Goal: Task Accomplishment & Management: Contribute content

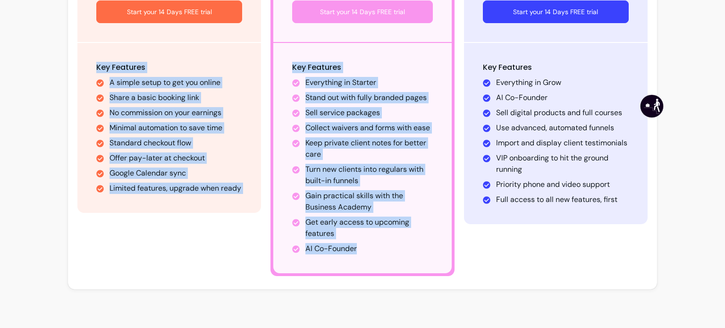
scroll to position [325, 0]
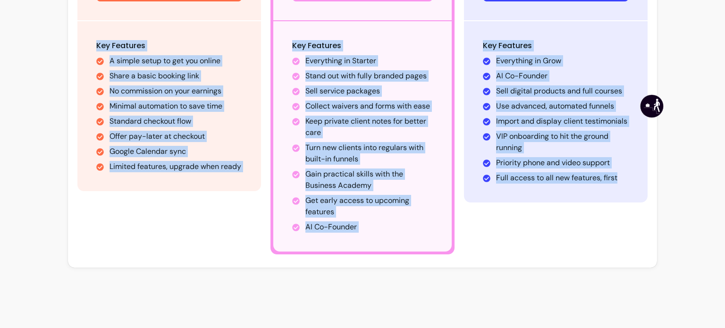
drag, startPoint x: 90, startPoint y: 177, endPoint x: 646, endPoint y: 238, distance: 558.7
click at [646, 238] on div "Sign Up as a Business Monthly Annually 2 Months Free Starter Limited features. …" at bounding box center [362, 3] width 589 height 529
copy div "Starter Limited features. Enough to begin. $19 /month Start your 14 Days FREE t…"
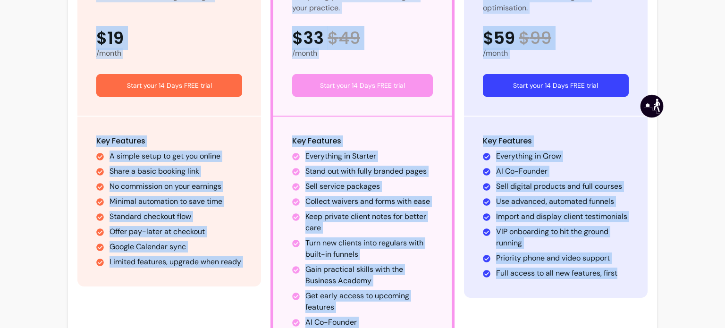
scroll to position [173, 0]
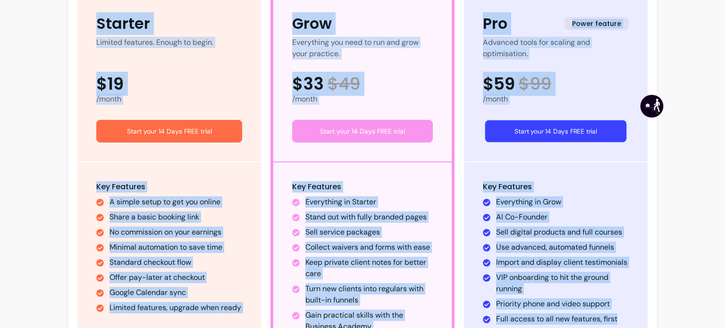
click at [562, 128] on button "Start your 14 Days FREE trial" at bounding box center [556, 131] width 142 height 22
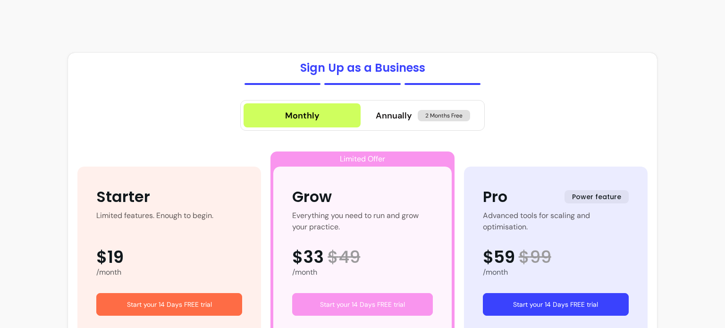
click at [541, 299] on button "Start your 14 Days FREE trial" at bounding box center [556, 304] width 146 height 23
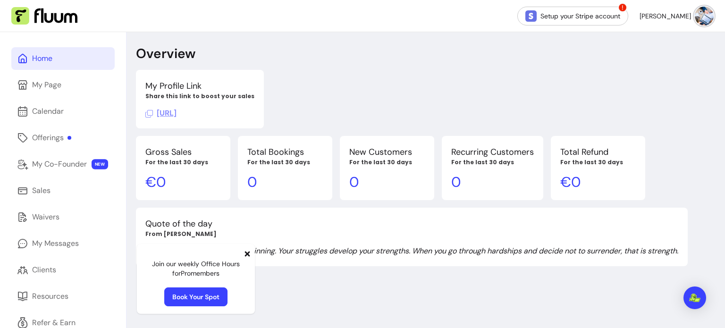
click at [176, 115] on span "https://fluum.ai/adequatis" at bounding box center [160, 113] width 31 height 10
click at [247, 256] on icon at bounding box center [247, 254] width 8 height 8
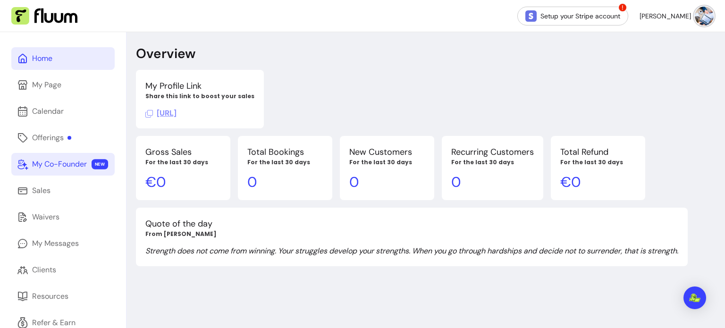
click at [59, 163] on div "My Co-Founder" at bounding box center [59, 164] width 55 height 11
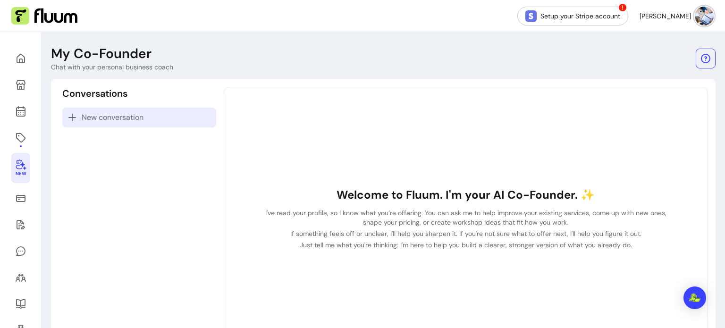
click at [113, 114] on span "New conversation" at bounding box center [113, 117] width 62 height 11
click at [149, 122] on p "New conversation" at bounding box center [139, 117] width 145 height 11
click at [130, 118] on span "New conversation" at bounding box center [113, 117] width 62 height 11
click at [71, 115] on icon at bounding box center [72, 117] width 11 height 11
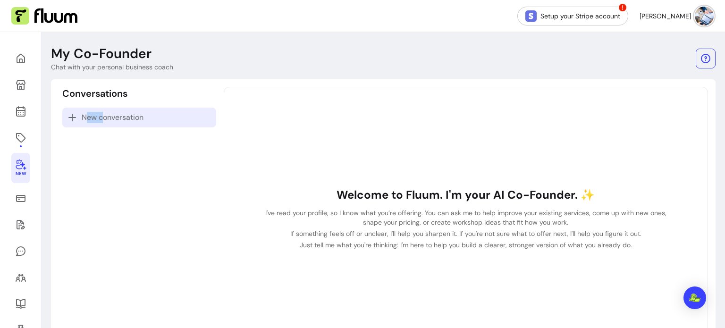
click at [71, 115] on icon at bounding box center [72, 117] width 11 height 11
click at [106, 118] on span "New conversation" at bounding box center [113, 117] width 62 height 11
click at [264, 218] on p "I've read your profile, so I know what you’re offering. You can ask me to help …" at bounding box center [466, 217] width 408 height 19
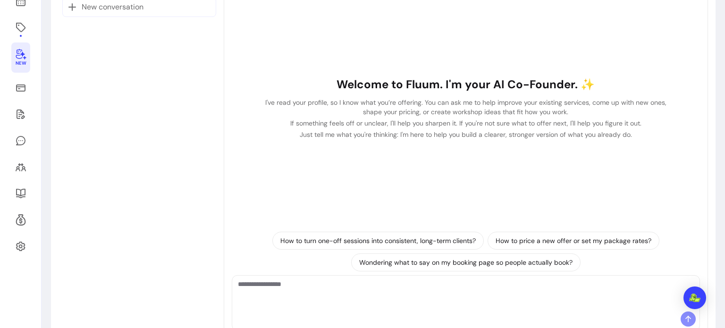
scroll to position [142, 0]
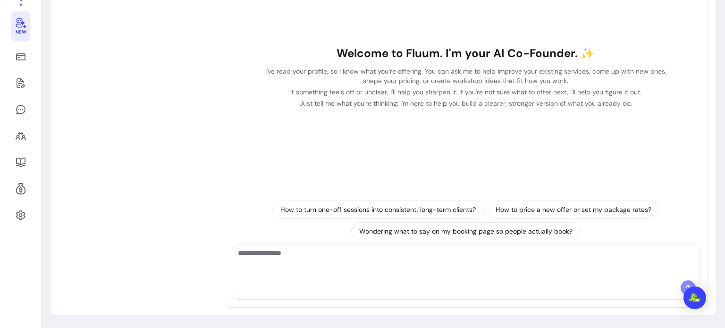
click at [260, 264] on textarea "Ask me anything..." at bounding box center [466, 262] width 456 height 28
click at [19, 187] on icon at bounding box center [20, 188] width 11 height 11
click at [20, 215] on icon at bounding box center [20, 215] width 11 height 11
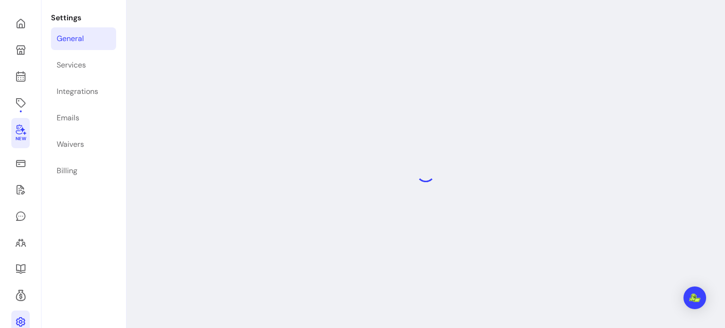
scroll to position [32, 0]
select select "**********"
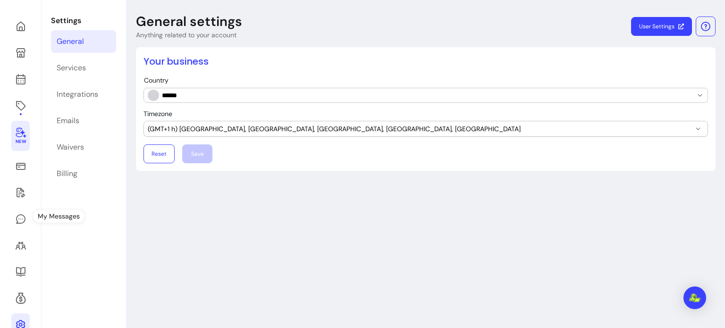
scroll to position [0, 0]
click at [86, 69] on link "Services" at bounding box center [83, 68] width 65 height 23
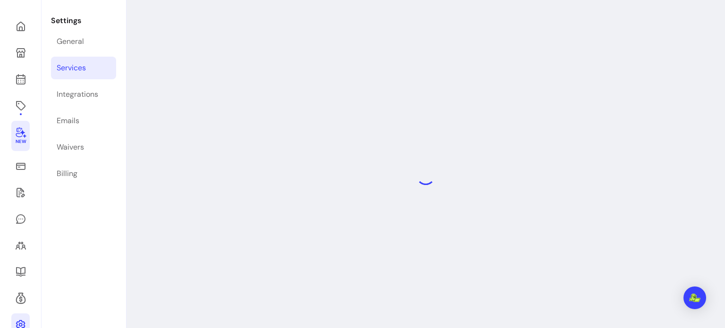
select select "***"
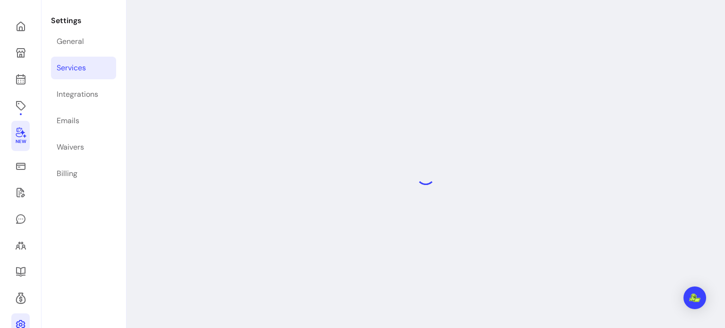
select select "***"
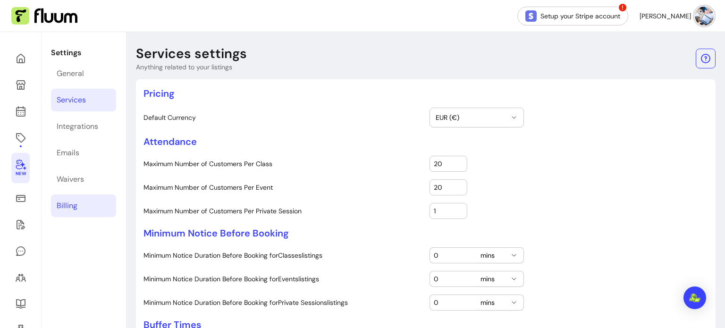
click at [81, 203] on link "Billing" at bounding box center [83, 205] width 65 height 23
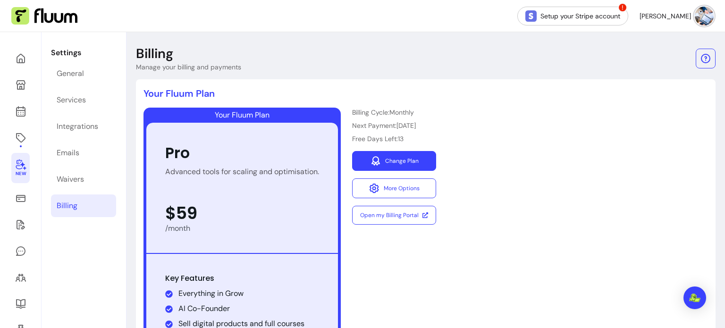
click at [393, 164] on link "Change Plan" at bounding box center [394, 161] width 84 height 20
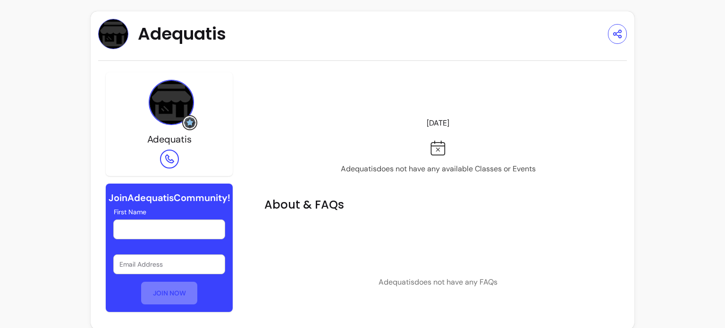
click at [150, 234] on input "First Name" at bounding box center [169, 229] width 100 height 9
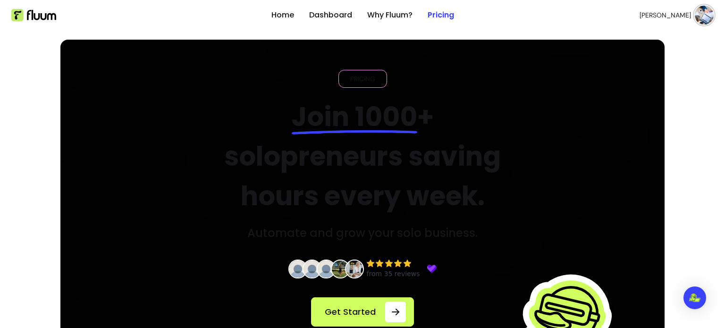
click at [697, 21] on img at bounding box center [704, 15] width 19 height 19
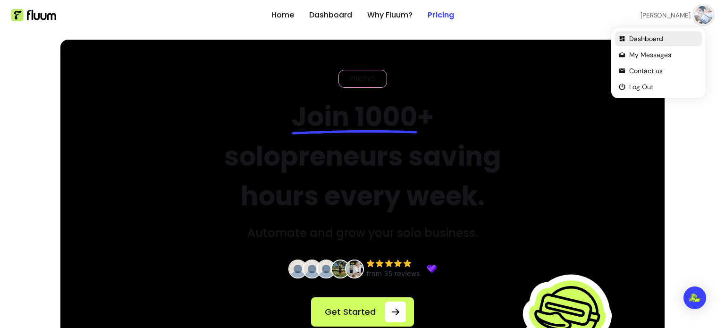
click at [655, 42] on span "Dashboard" at bounding box center [663, 38] width 69 height 9
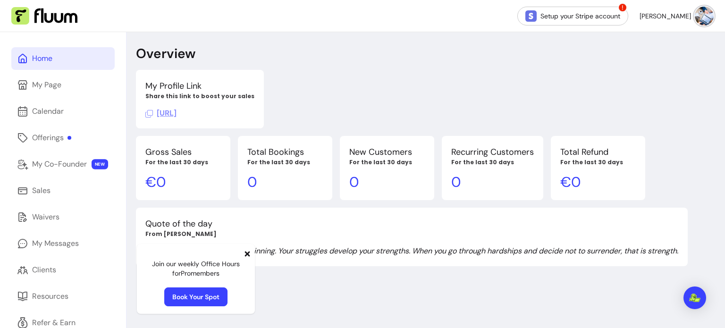
scroll to position [47, 0]
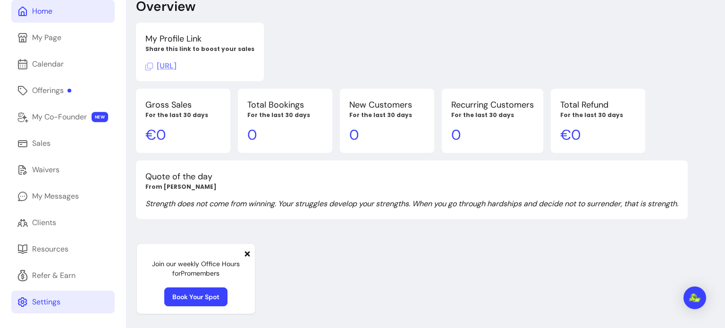
click at [54, 299] on div "Settings" at bounding box center [46, 301] width 28 height 11
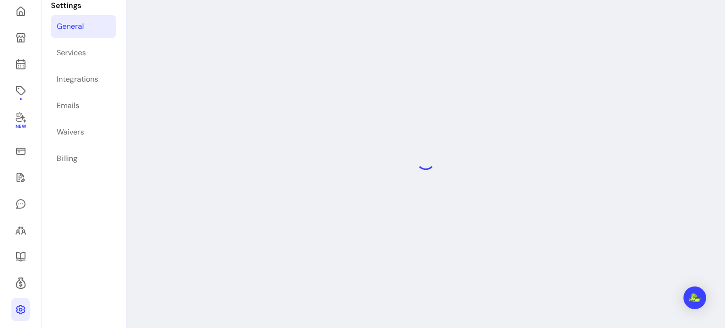
scroll to position [32, 0]
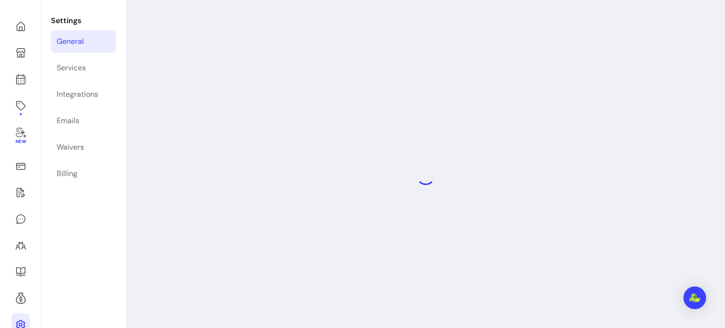
select select "**********"
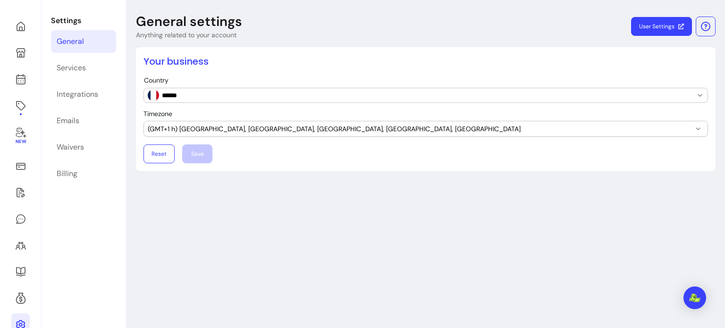
scroll to position [0, 0]
click at [88, 178] on link "Billing" at bounding box center [83, 173] width 65 height 23
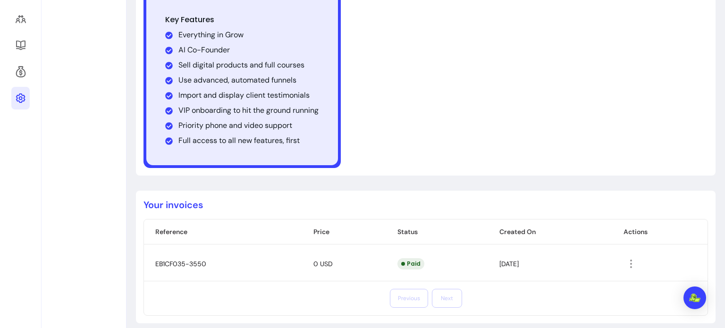
scroll to position [266, 0]
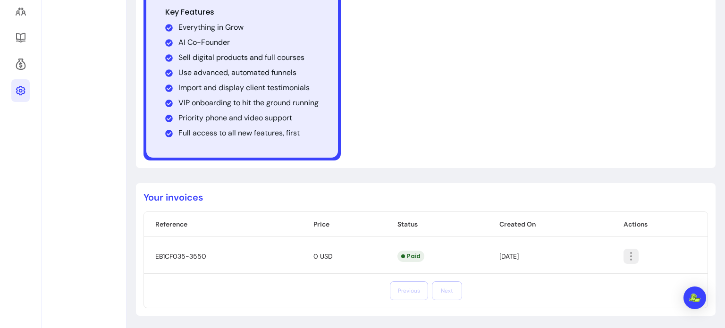
click at [626, 259] on icon "button" at bounding box center [681, 268] width 160 height 134
click at [651, 256] on div at bounding box center [662, 256] width 78 height 15
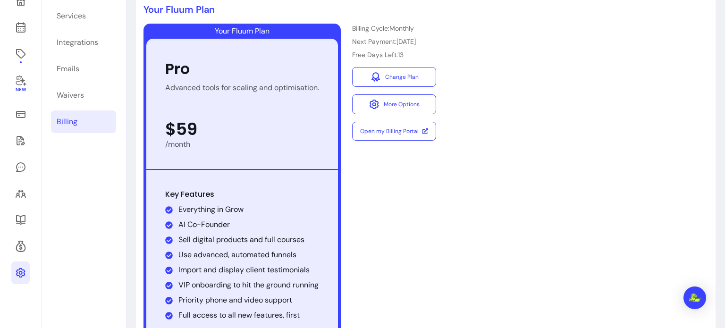
scroll to position [78, 0]
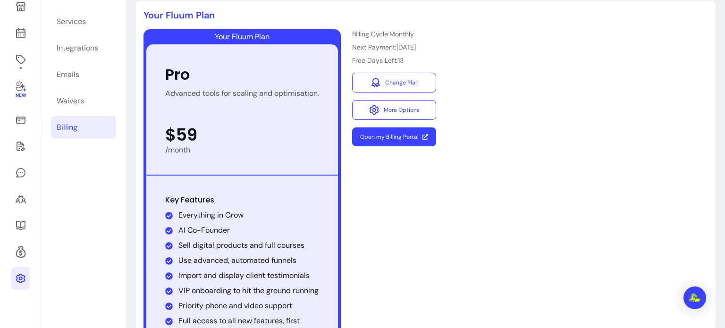
click at [384, 135] on link "Open my Billing Portal" at bounding box center [394, 136] width 84 height 19
click at [18, 64] on icon at bounding box center [20, 59] width 11 height 11
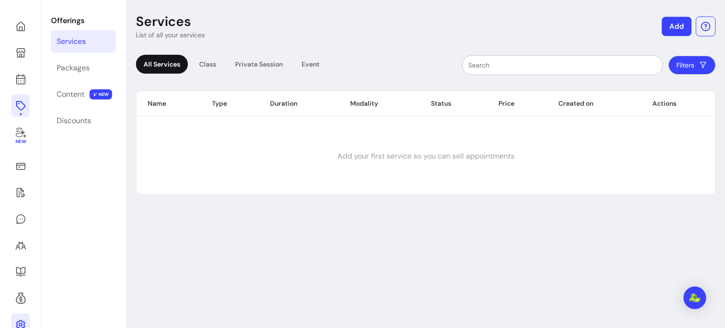
click at [667, 26] on button "Add" at bounding box center [677, 26] width 30 height 19
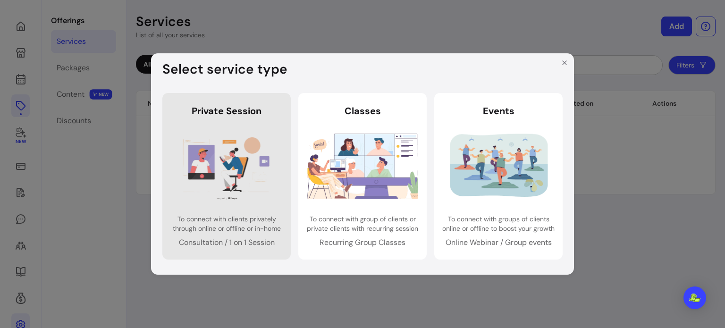
click at [243, 193] on img at bounding box center [226, 166] width 111 height 74
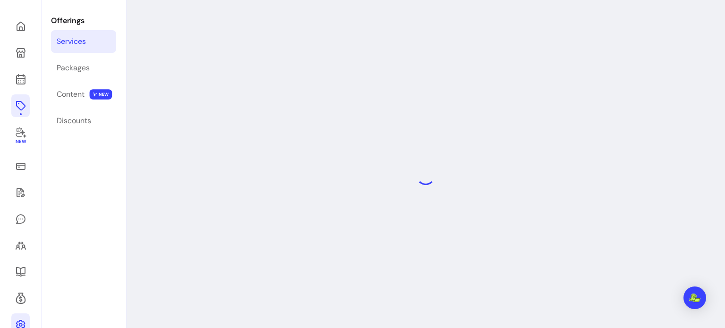
select select "***"
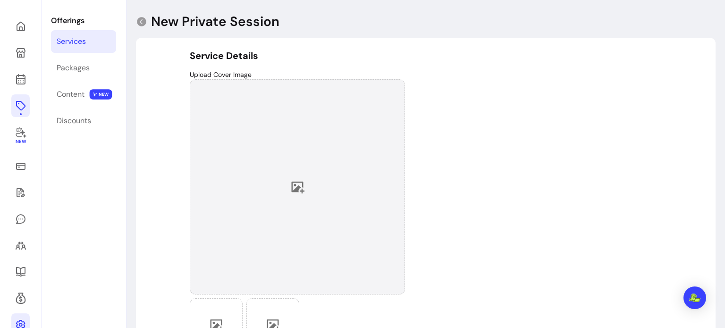
click at [298, 191] on icon at bounding box center [298, 188] width 13 height 12
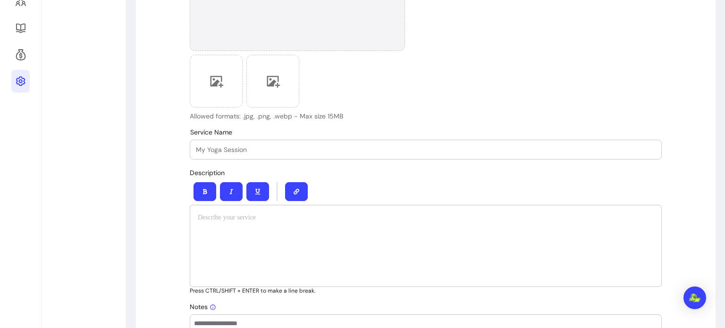
scroll to position [267, 0]
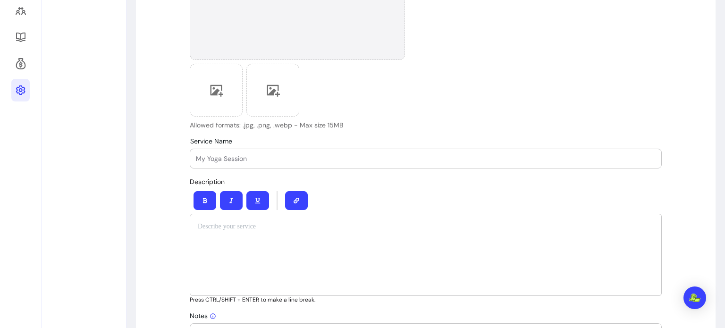
click at [222, 164] on div at bounding box center [426, 158] width 460 height 19
paste input "Diagnostic Carrière IA + Audit LinkedIn vocal."
click at [215, 229] on p at bounding box center [426, 226] width 456 height 9
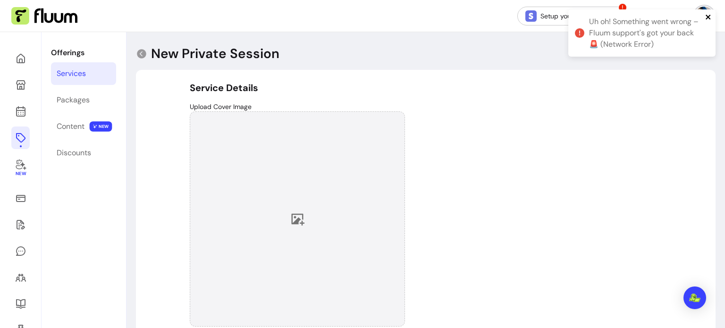
click at [710, 15] on icon "close" at bounding box center [708, 17] width 7 height 8
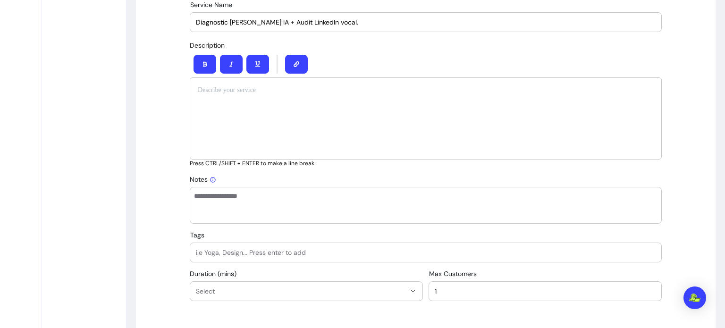
scroll to position [407, 0]
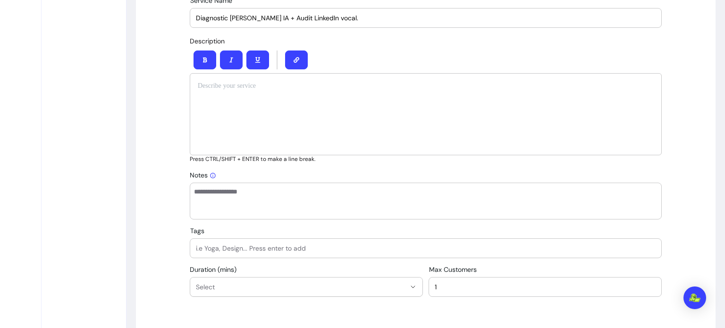
drag, startPoint x: 333, startPoint y: 20, endPoint x: 181, endPoint y: 29, distance: 152.7
paste input "AI Career Diagnostic + LinkedIn Audit (Voice Report)"
type input "AI Career Diagnostic + LinkedIn Audit (Voice Report)"
click at [201, 97] on div at bounding box center [426, 114] width 472 height 82
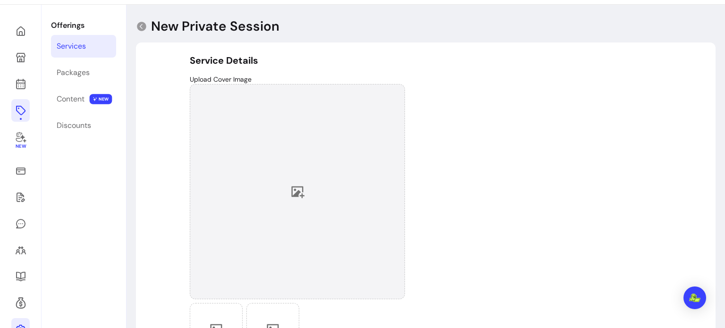
scroll to position [30, 0]
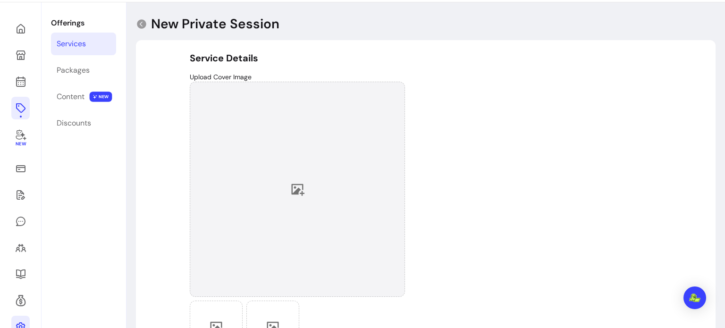
click at [296, 196] on icon at bounding box center [297, 189] width 14 height 14
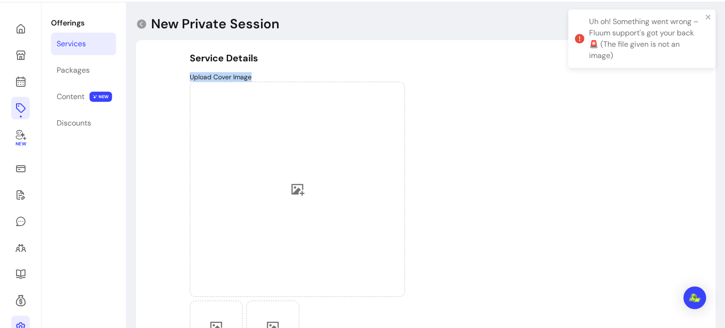
drag, startPoint x: 720, startPoint y: 46, endPoint x: 724, endPoint y: 77, distance: 31.4
click at [724, 77] on div "**********" at bounding box center [362, 164] width 725 height 328
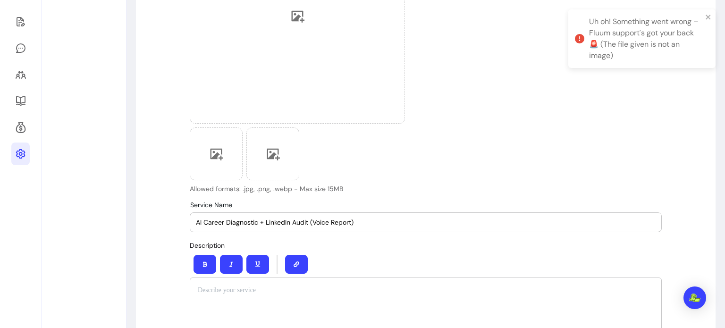
scroll to position [203, 0]
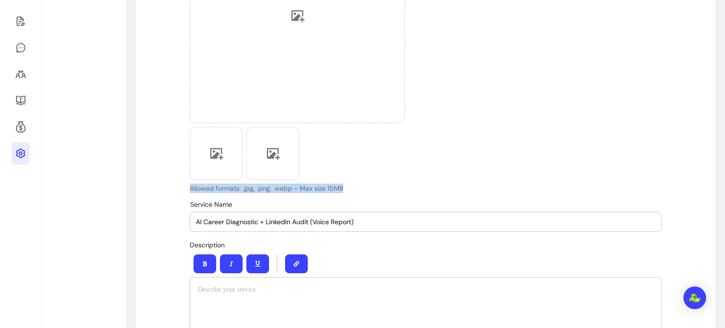
drag, startPoint x: 348, startPoint y: 187, endPoint x: 184, endPoint y: 189, distance: 164.7
copy p "Allowed formats: .jpg, .png, .webp - Max size 15MB"
click at [199, 300] on div at bounding box center [426, 318] width 472 height 82
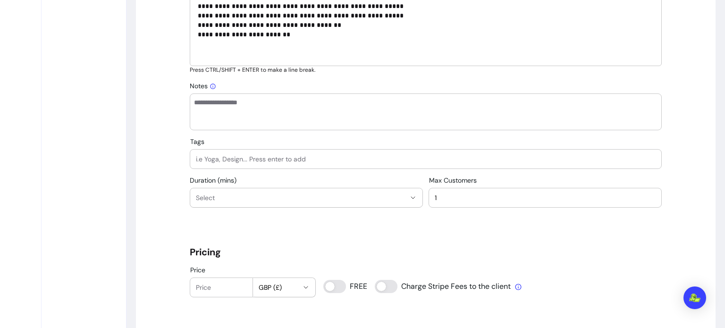
scroll to position [508, 0]
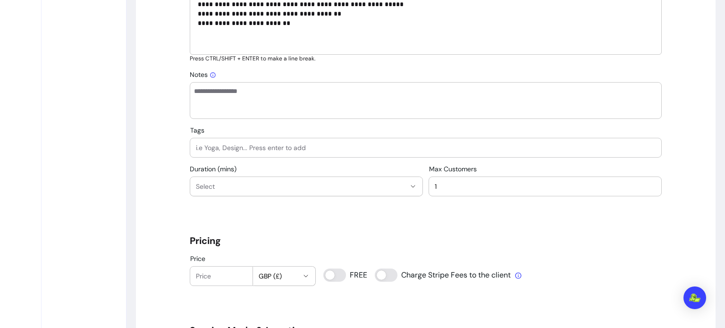
click at [249, 141] on div at bounding box center [426, 147] width 460 height 19
type input "coaching"
click at [233, 184] on span "Select" at bounding box center [301, 186] width 210 height 9
click at [302, 277] on icon "button" at bounding box center [306, 276] width 8 height 8
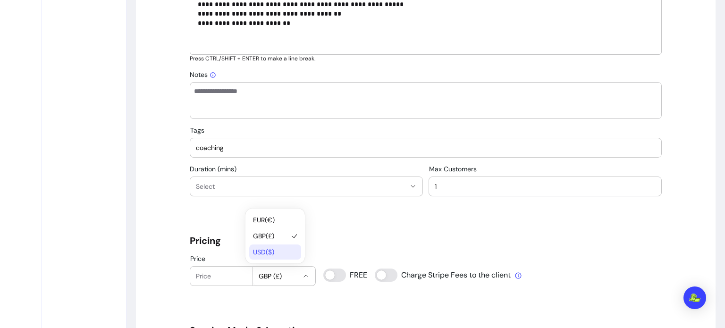
click at [271, 251] on span "USD ( $ )" at bounding box center [270, 251] width 34 height 9
select select "***"
click at [205, 271] on input "Price" at bounding box center [221, 275] width 51 height 9
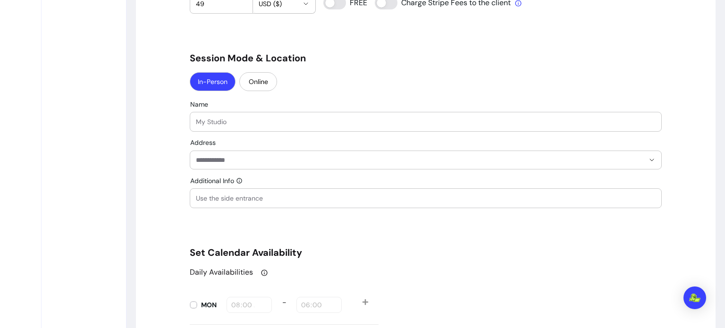
scroll to position [796, 0]
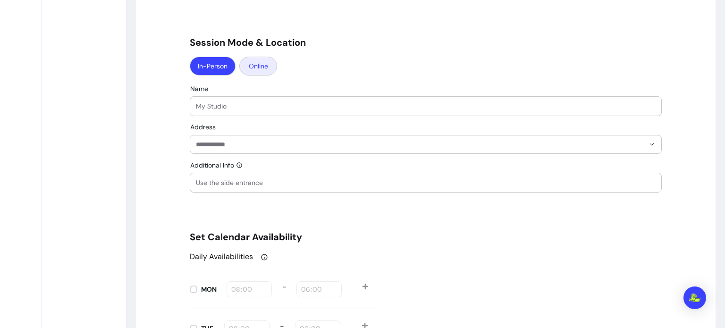
type input "49"
click at [247, 74] on button "Online" at bounding box center [258, 66] width 37 height 18
select select "******"
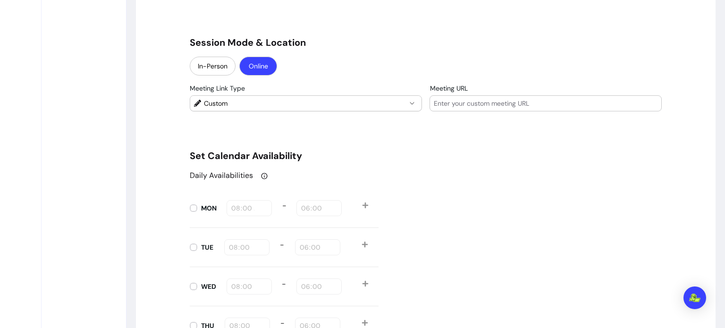
click at [238, 103] on span "Custom" at bounding box center [305, 103] width 202 height 9
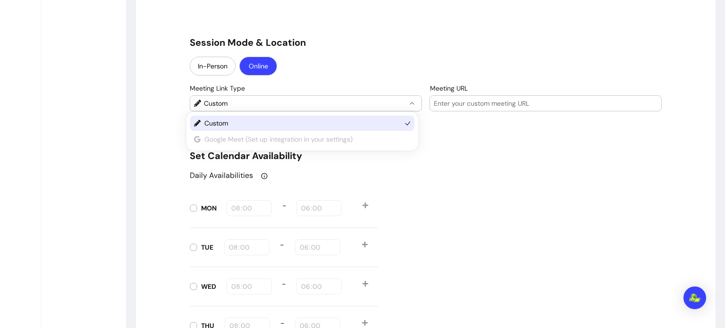
click at [242, 126] on span "Custom" at bounding box center [302, 122] width 196 height 9
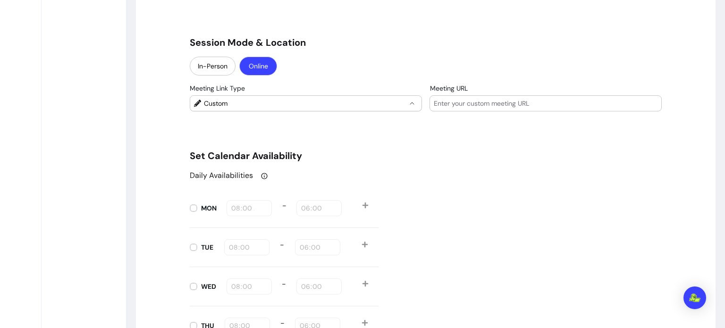
click at [436, 100] on input "Meeting URL" at bounding box center [546, 103] width 224 height 9
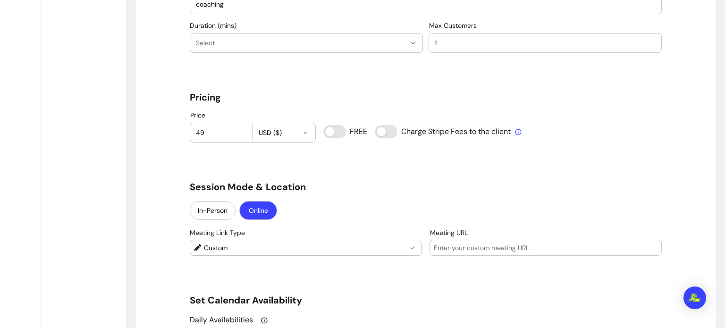
scroll to position [647, 0]
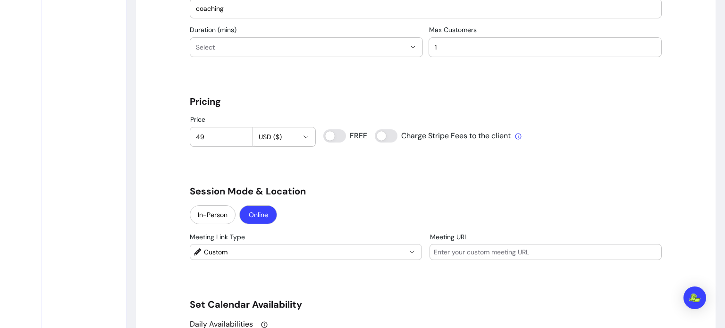
click at [331, 52] on button "Select" at bounding box center [306, 47] width 232 height 19
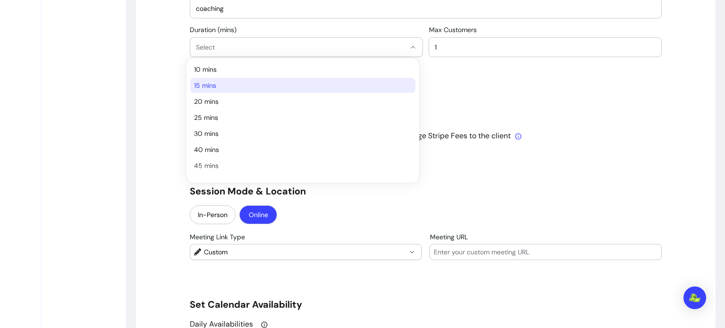
click at [301, 88] on span "15 mins" at bounding box center [298, 85] width 208 height 9
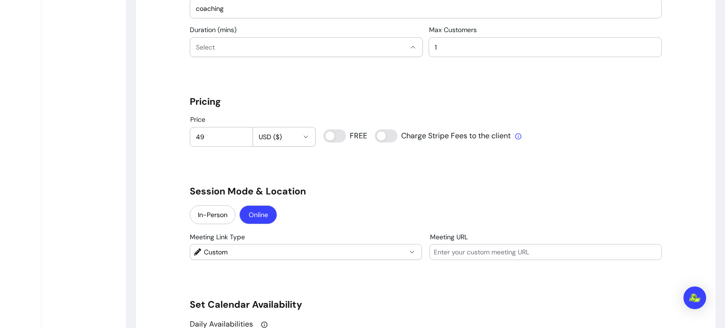
select select "**"
click at [444, 249] on input "Meeting URL" at bounding box center [546, 251] width 224 height 9
paste input "https://calendly.com/highfashionexchange/coaching-express"
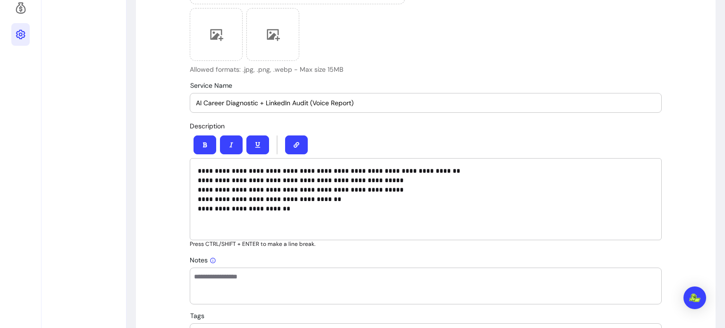
scroll to position [1087, 0]
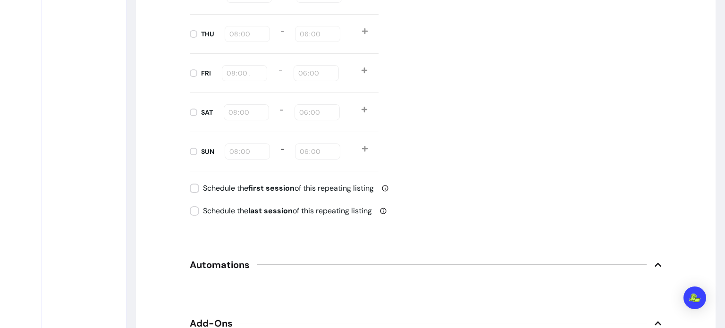
type input "https://calendly.com/highfashionexchange/coaching-express"
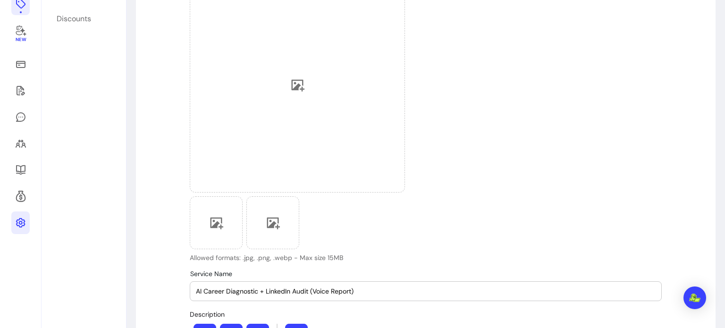
scroll to position [130, 0]
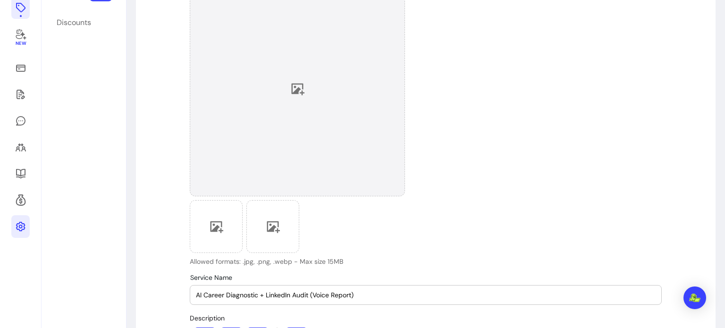
click at [294, 84] on icon at bounding box center [298, 90] width 13 height 12
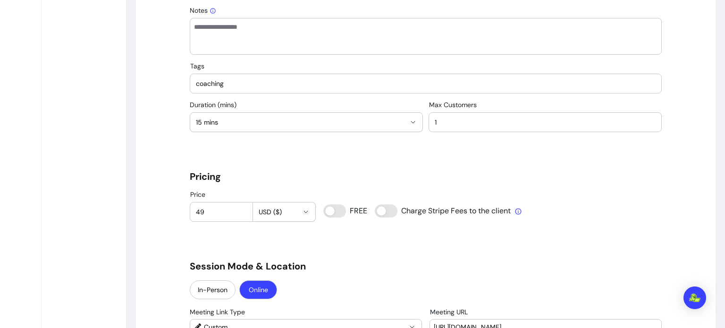
scroll to position [612, 0]
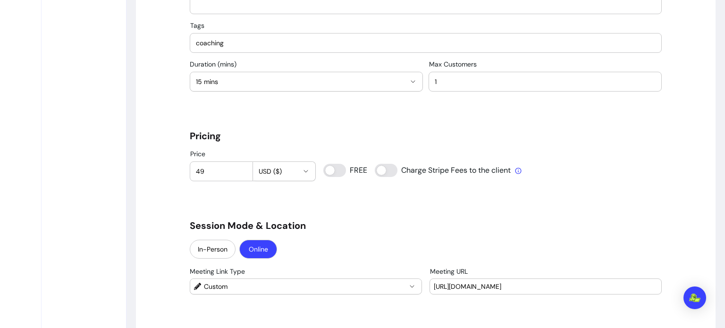
click at [302, 171] on icon "button" at bounding box center [306, 172] width 8 height 8
click at [278, 196] on span "EUR ( € )" at bounding box center [270, 192] width 34 height 9
select select "***"
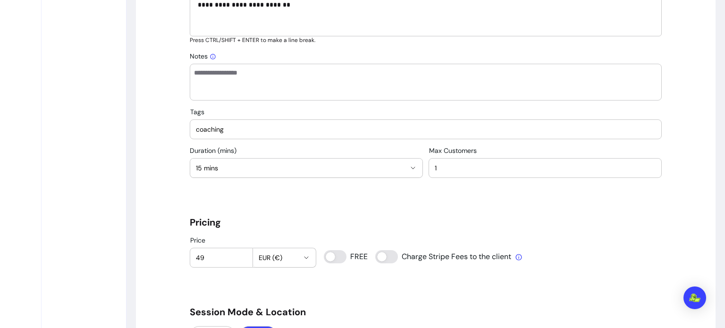
scroll to position [520, 0]
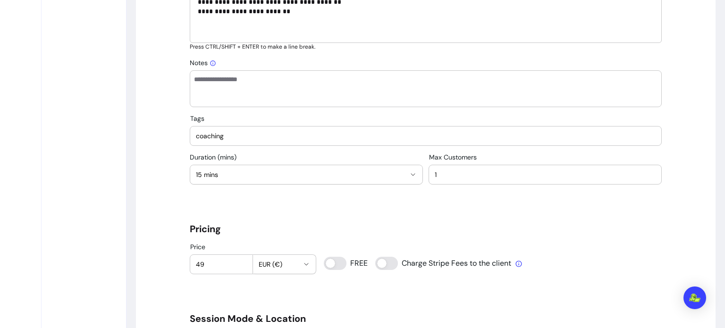
click at [228, 137] on input "coaching" at bounding box center [426, 135] width 460 height 9
type input "c"
type input "Coaching"
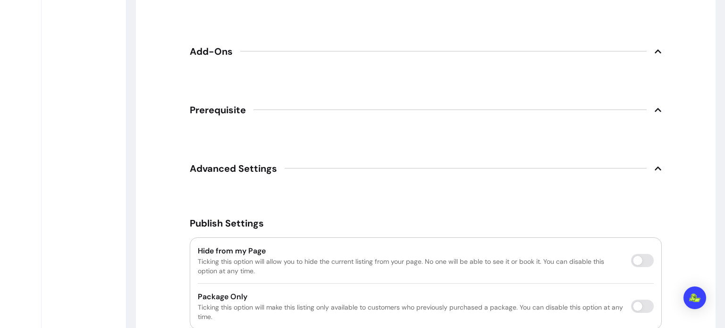
scroll to position [1425, 0]
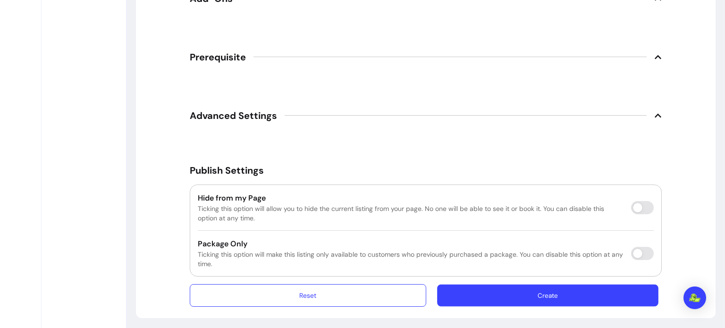
click at [610, 296] on button "Create" at bounding box center [547, 295] width 221 height 22
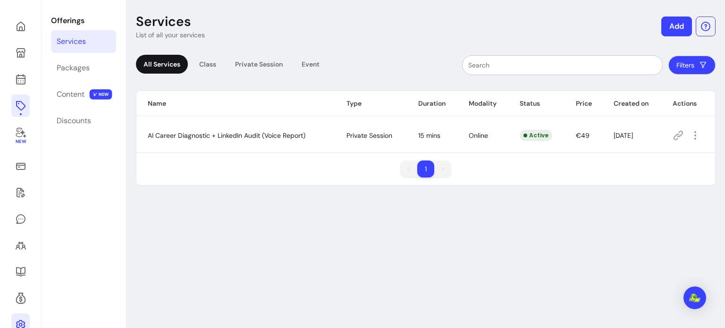
click at [672, 135] on icon at bounding box center [677, 135] width 11 height 11
